Goal: Check status: Check status

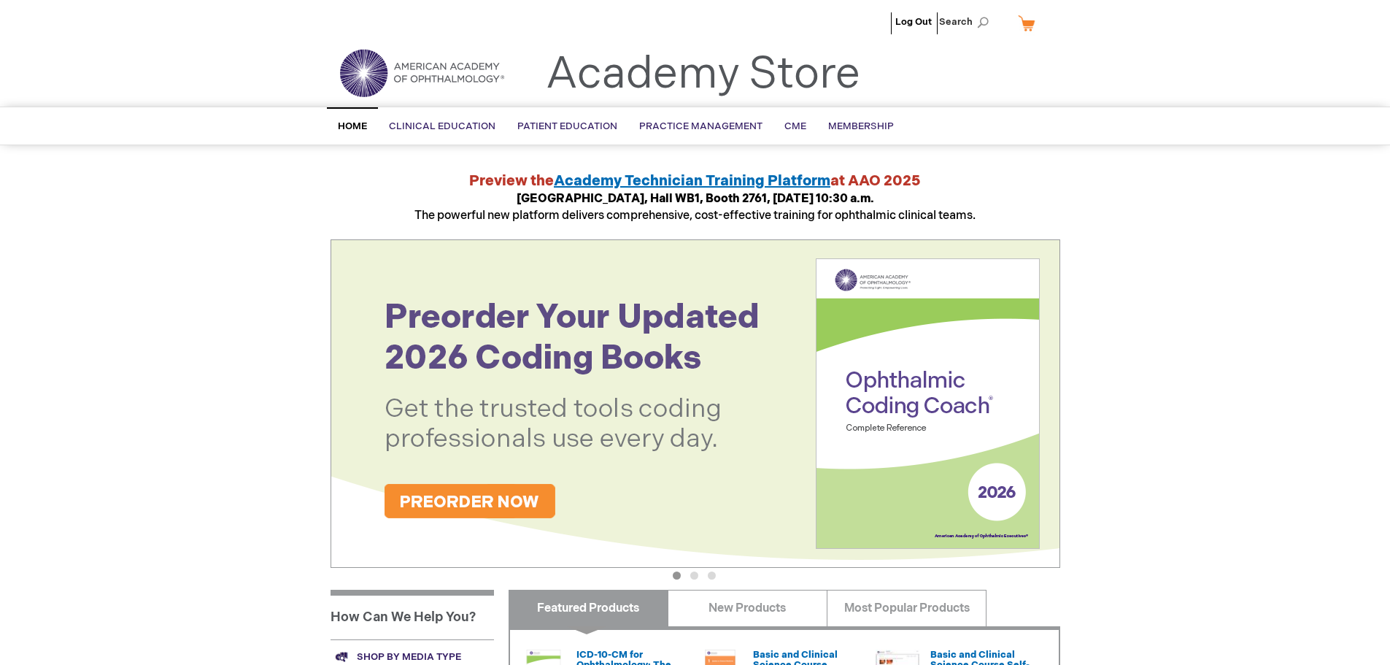
click at [877, 22] on ul "Log Out Search" at bounding box center [695, 25] width 751 height 51
click at [1034, 28] on link "My Cart" at bounding box center [1032, 23] width 35 height 26
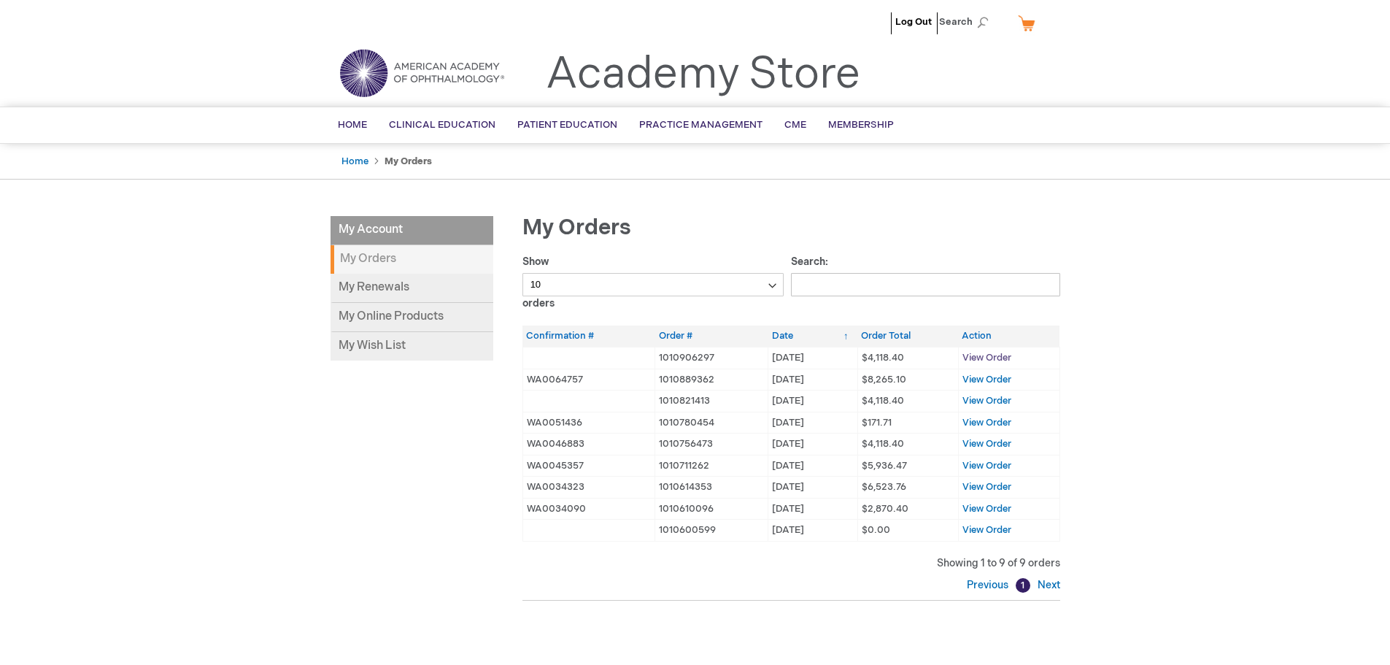
click at [990, 358] on span "View Order" at bounding box center [986, 358] width 49 height 12
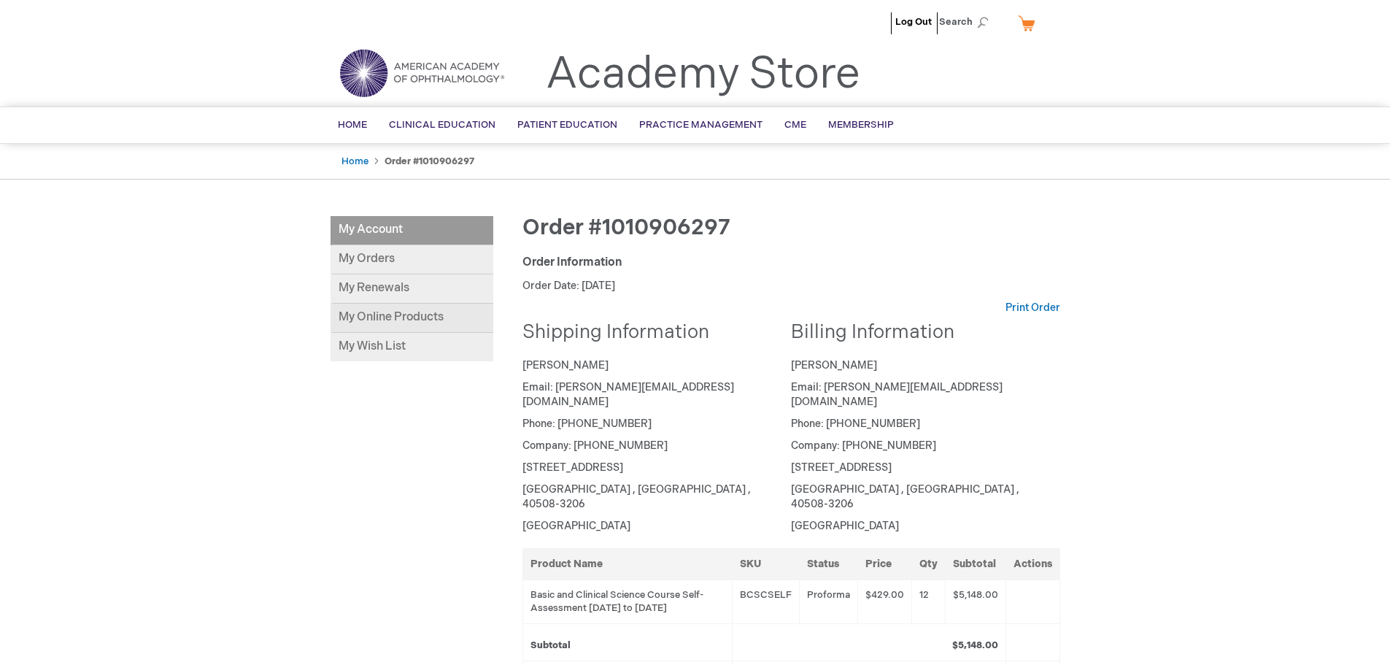
click at [420, 313] on link "My Online Products" at bounding box center [411, 317] width 163 height 29
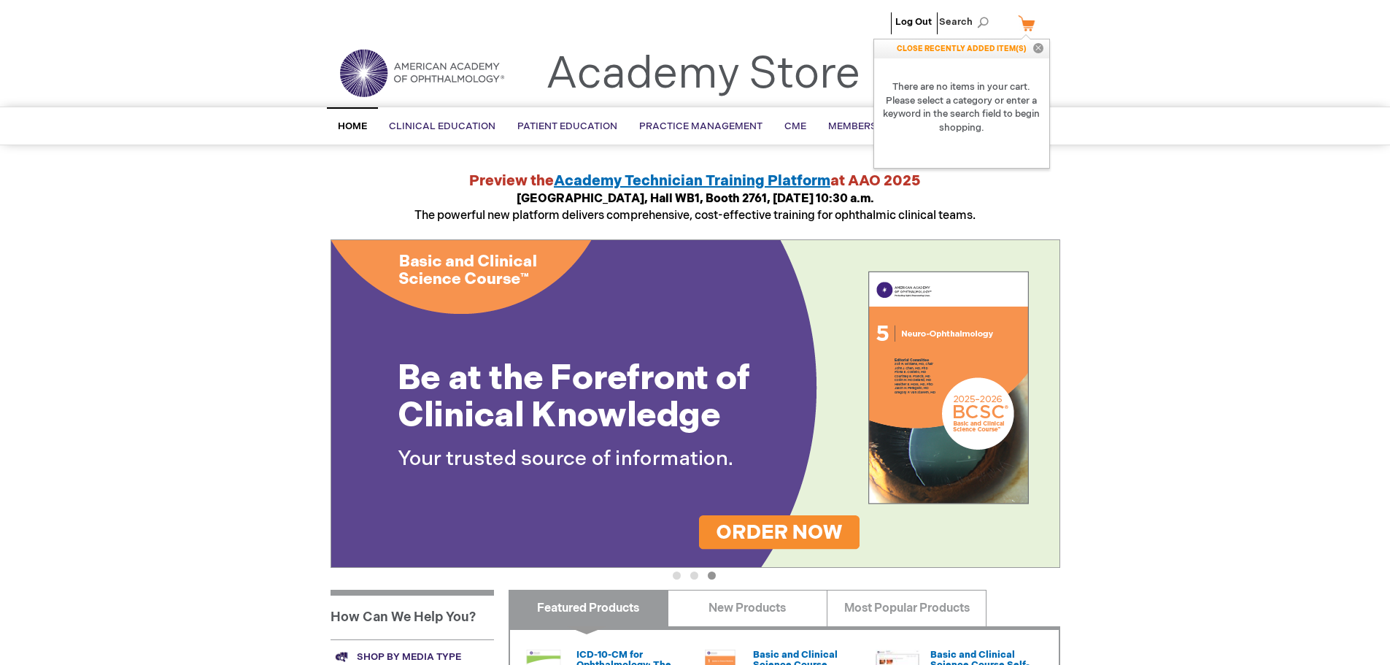
click at [1024, 22] on link "My Cart" at bounding box center [1032, 23] width 35 height 26
click at [1029, 24] on link "My Cart" at bounding box center [1032, 23] width 35 height 26
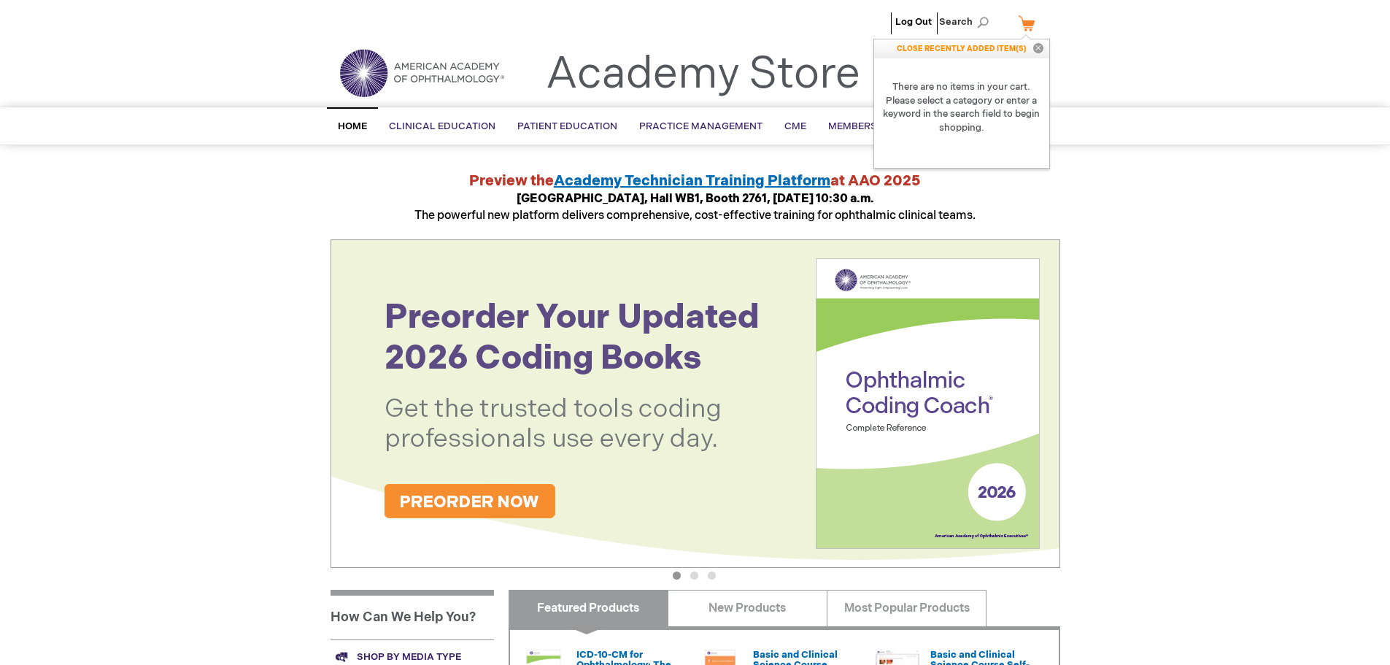
click at [1038, 47] on button "Close" at bounding box center [1038, 48] width 22 height 19
